Goal: Task Accomplishment & Management: Use online tool/utility

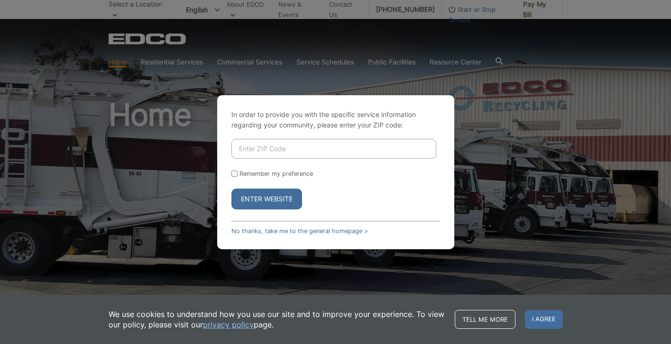
click at [527, 9] on div "In order to provide you with the specific service information regarding your co…" at bounding box center [335, 172] width 671 height 344
click at [262, 148] on input "Enter ZIP Code" at bounding box center [334, 149] width 205 height 20
type input "92024"
click at [263, 197] on button "Enter Website" at bounding box center [267, 199] width 71 height 21
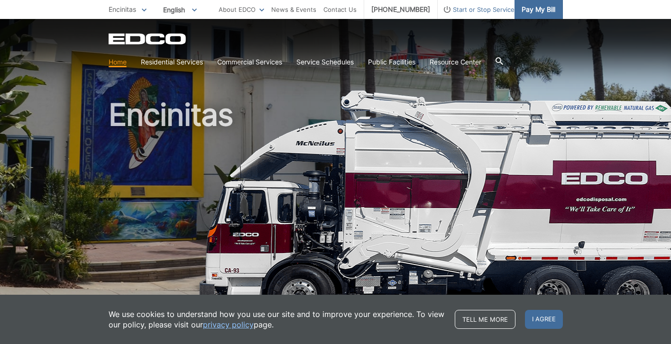
click at [536, 10] on span "Pay My Bill" at bounding box center [539, 9] width 34 height 10
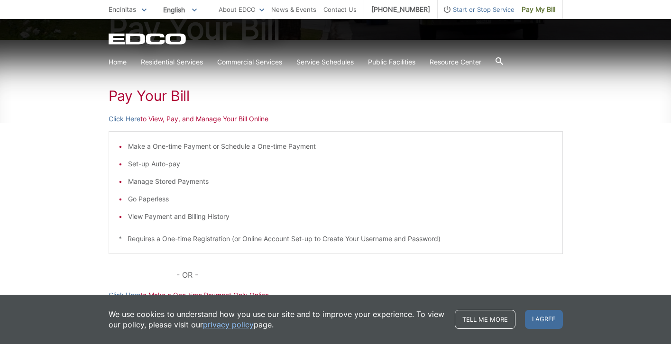
scroll to position [138, 0]
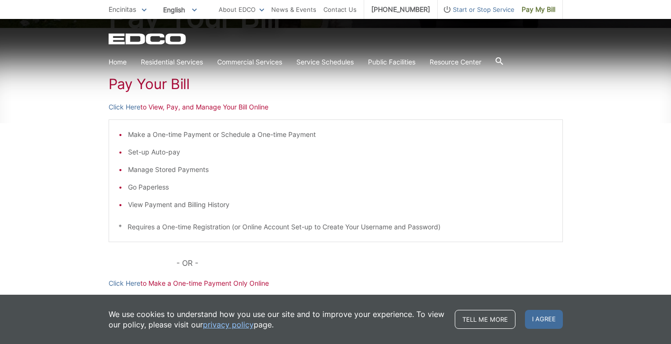
click at [236, 108] on p "Click Here to View, Pay, and Manage Your Bill Online" at bounding box center [336, 107] width 455 height 10
click at [129, 103] on link "Click Here" at bounding box center [125, 107] width 32 height 10
